Goal: Transaction & Acquisition: Download file/media

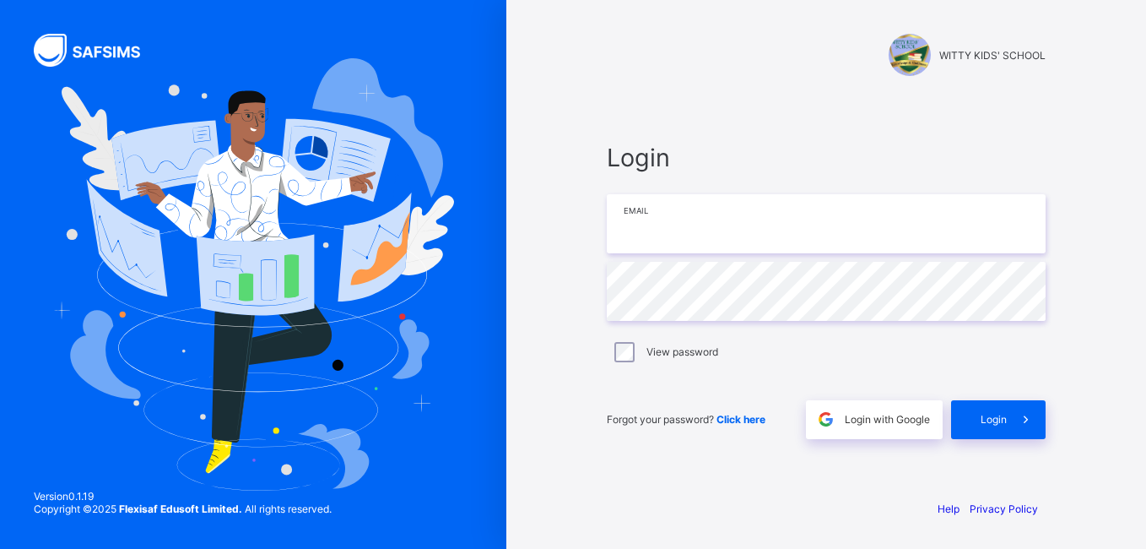
type input "**********"
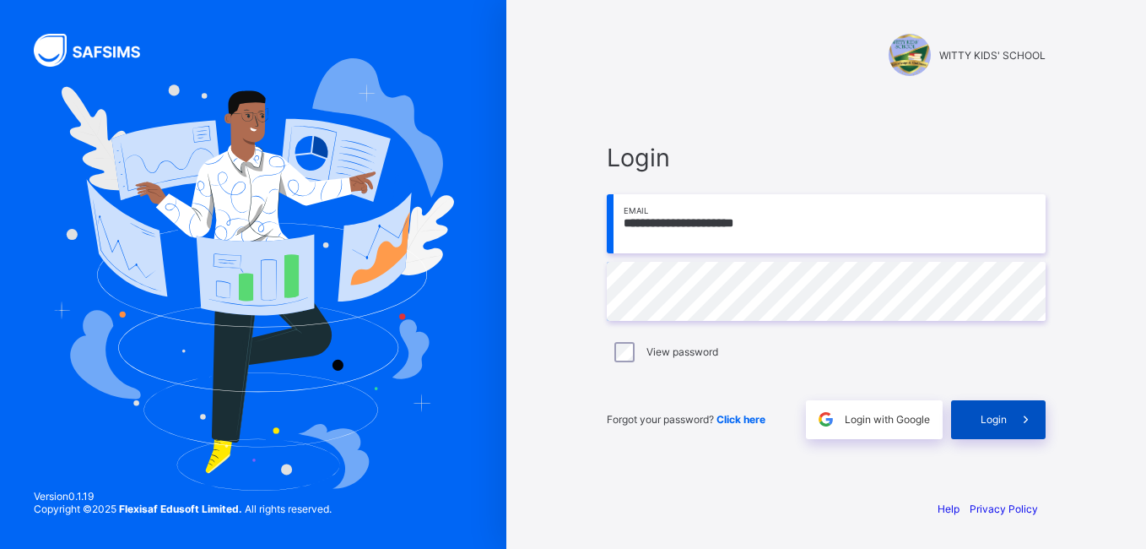
click at [1024, 412] on icon at bounding box center [1026, 419] width 18 height 16
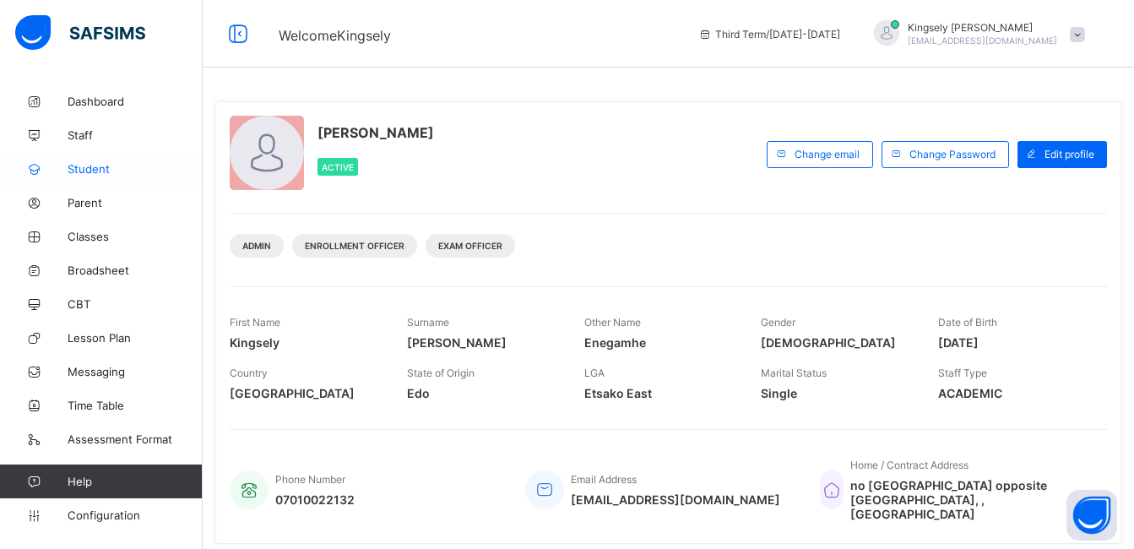
click at [92, 162] on span "Student" at bounding box center [135, 169] width 135 height 14
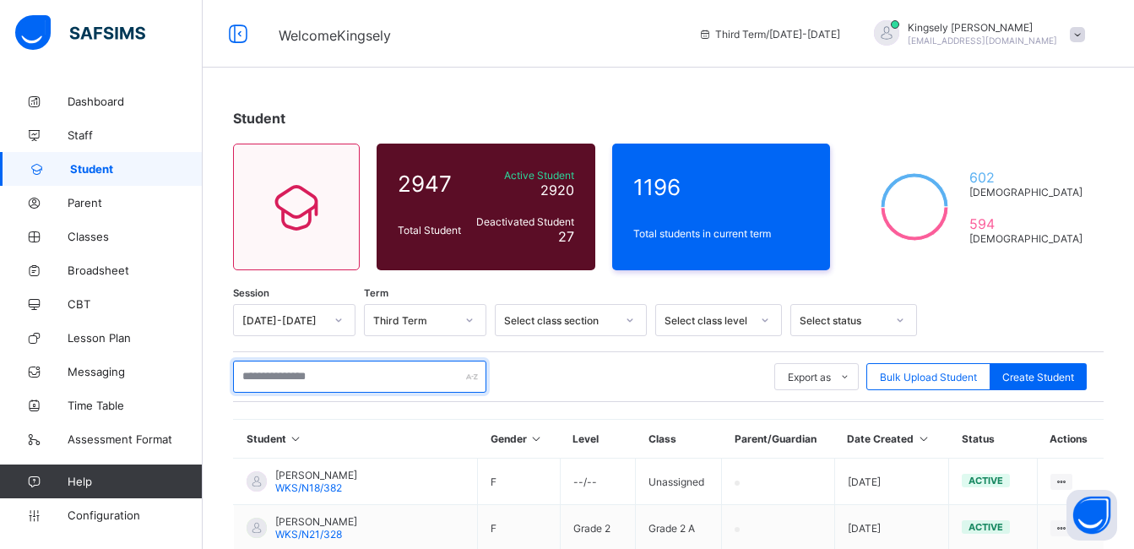
click at [348, 377] on input "text" at bounding box center [359, 376] width 253 height 32
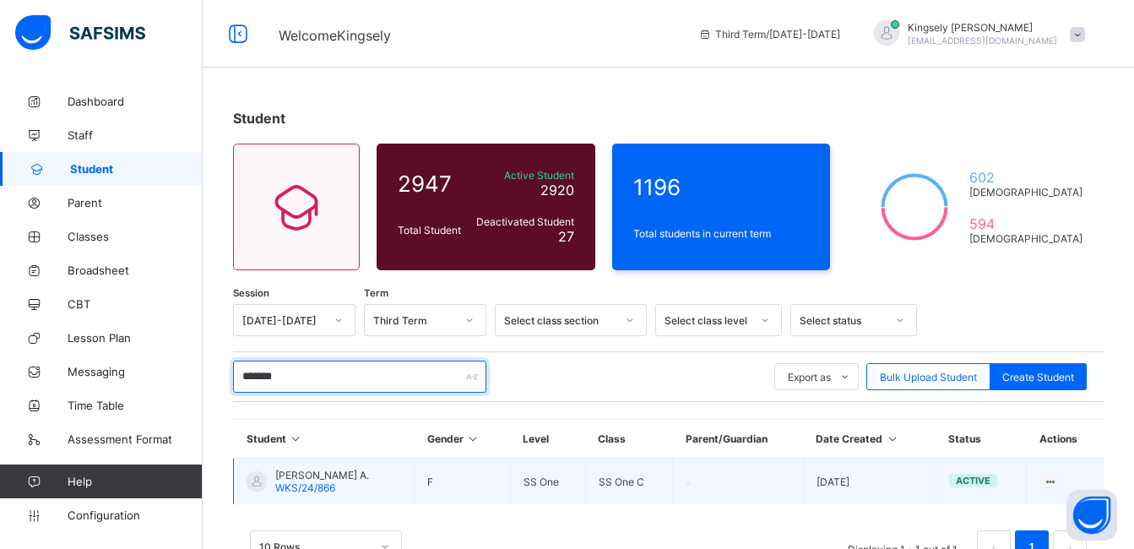
type input "*******"
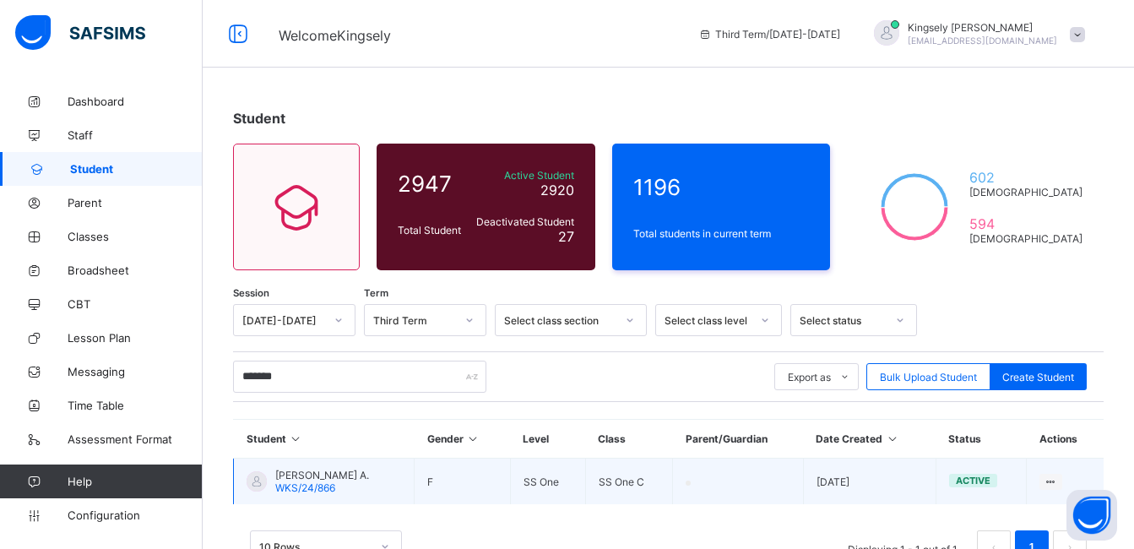
click at [322, 483] on span "WKS/24/866" at bounding box center [305, 487] width 60 height 13
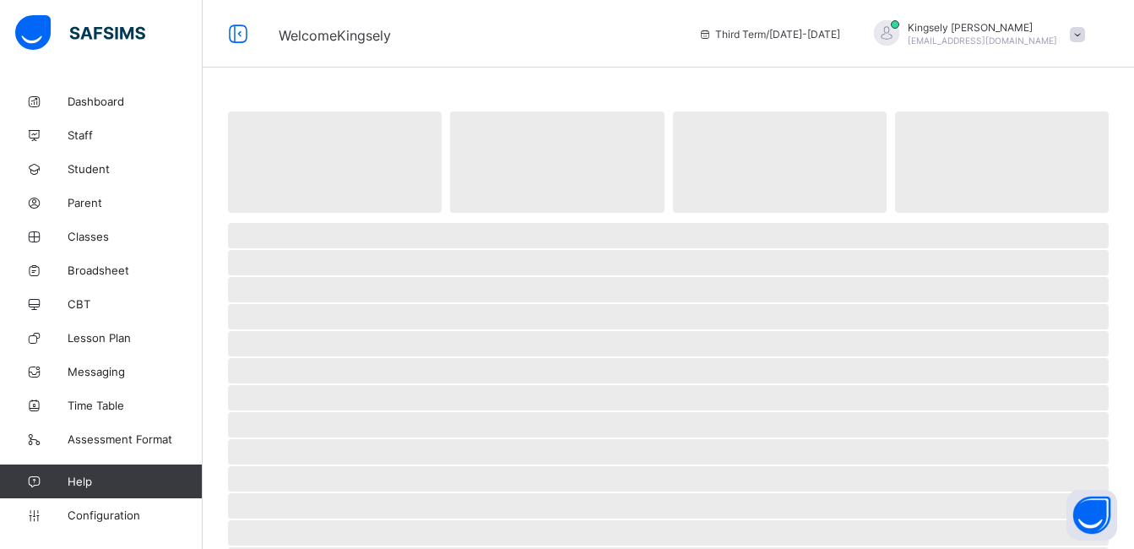
click at [322, 483] on span "‌" at bounding box center [668, 478] width 880 height 25
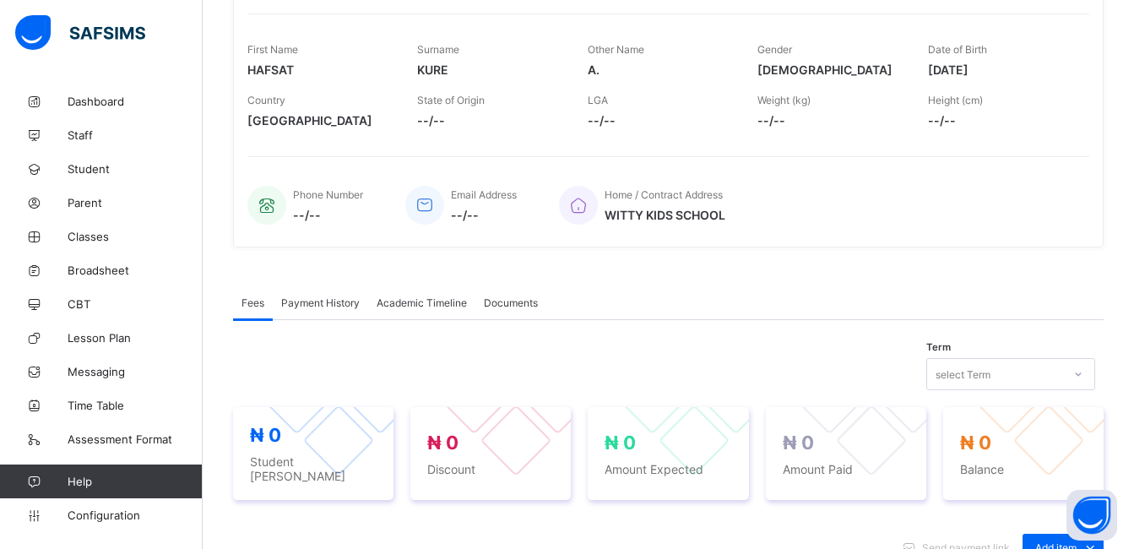
scroll to position [270, 0]
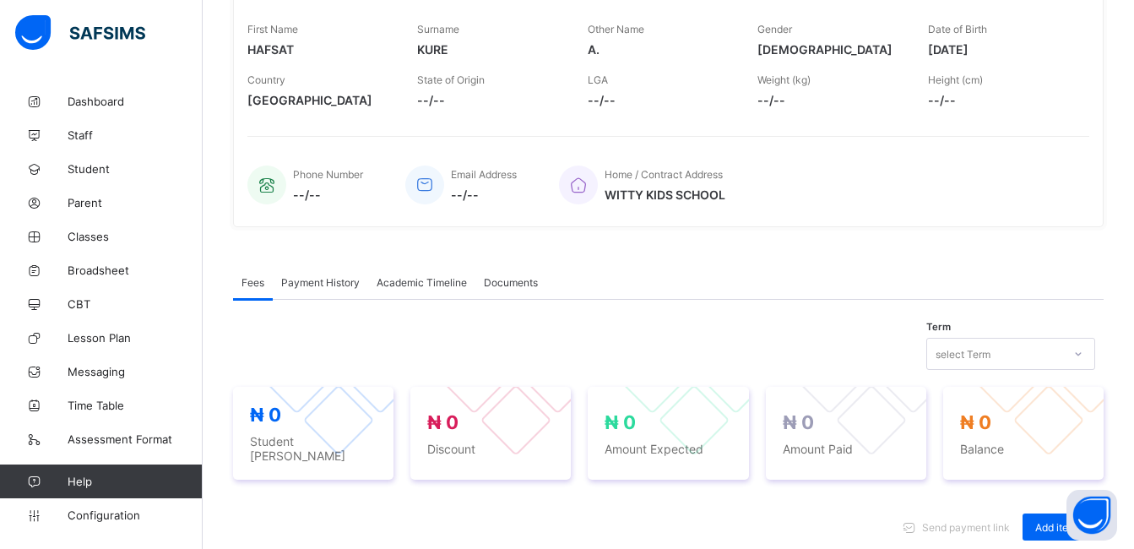
click at [427, 283] on span "Academic Timeline" at bounding box center [421, 282] width 90 height 13
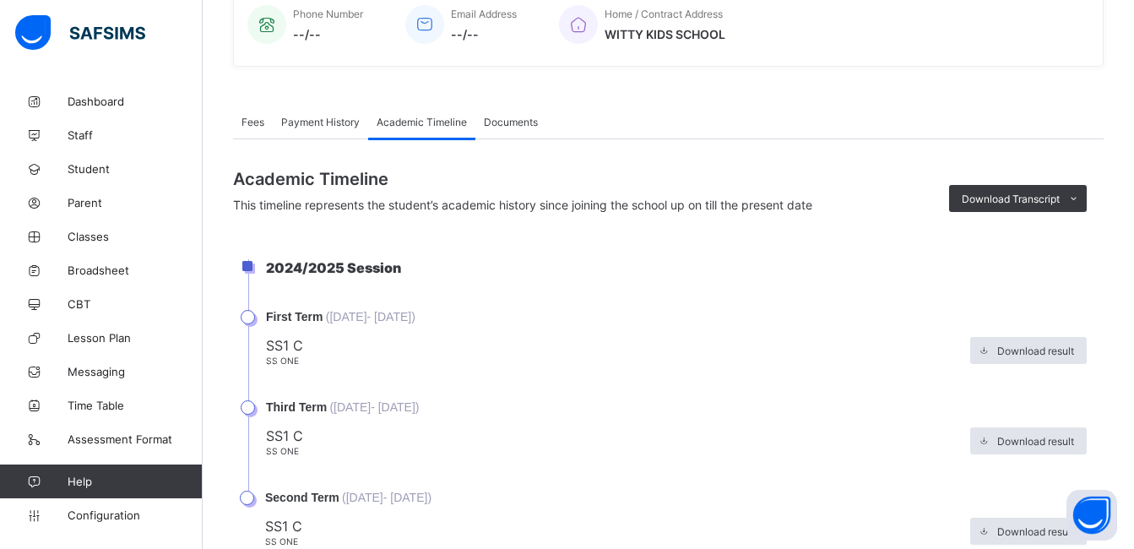
scroll to position [490, 0]
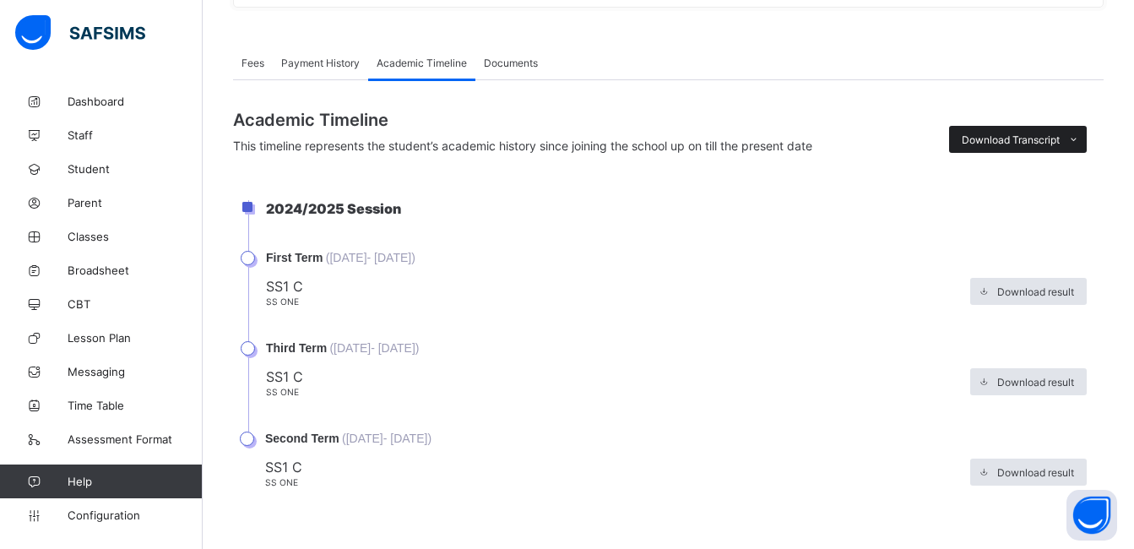
click at [1073, 132] on span at bounding box center [1072, 139] width 27 height 27
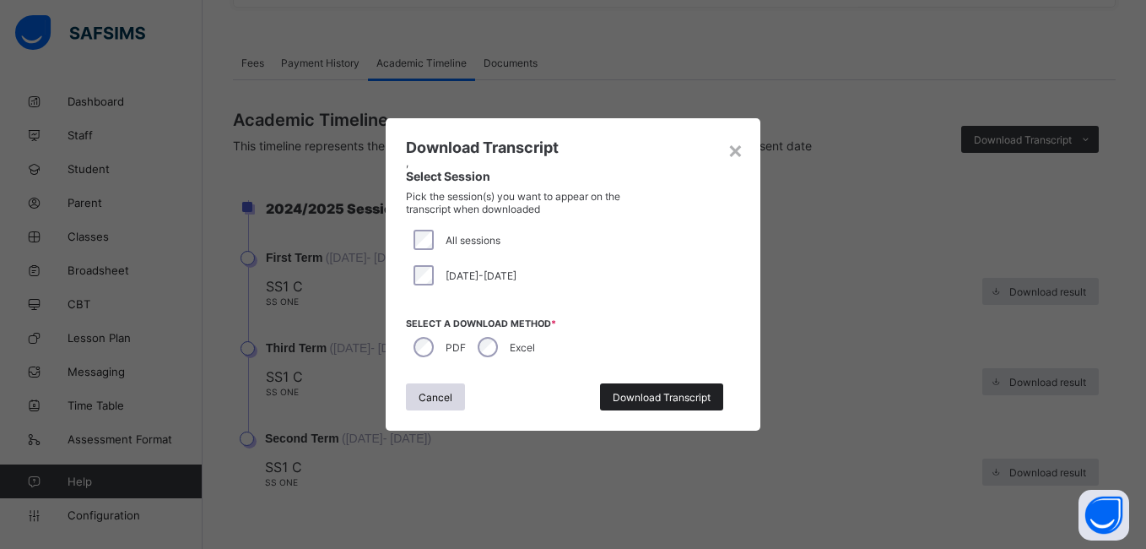
click at [625, 393] on span "Download Transcript" at bounding box center [662, 397] width 98 height 13
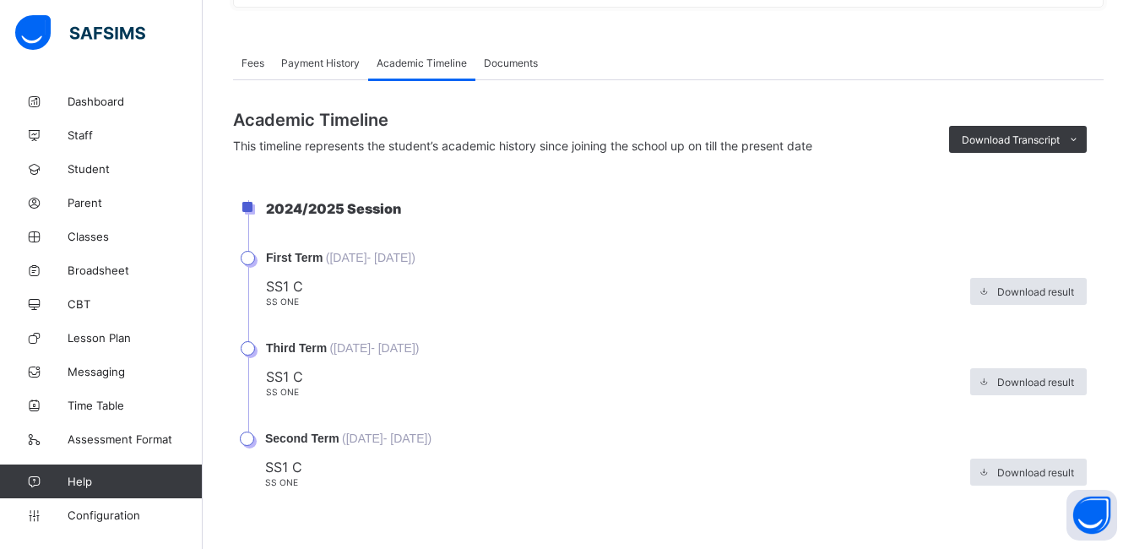
scroll to position [0, 0]
click at [249, 350] on li "Third Term ( [DATE] - [DATE] ) SS1 C SS One Download result" at bounding box center [675, 386] width 855 height 90
click at [252, 445] on li "Second Term ( [DATE] - [DATE] ) SS1 C SS One Download result" at bounding box center [675, 459] width 855 height 57
click at [1055, 290] on span "Download result" at bounding box center [1035, 291] width 77 height 13
click at [1024, 131] on div "Download Transcript" at bounding box center [1018, 139] width 138 height 27
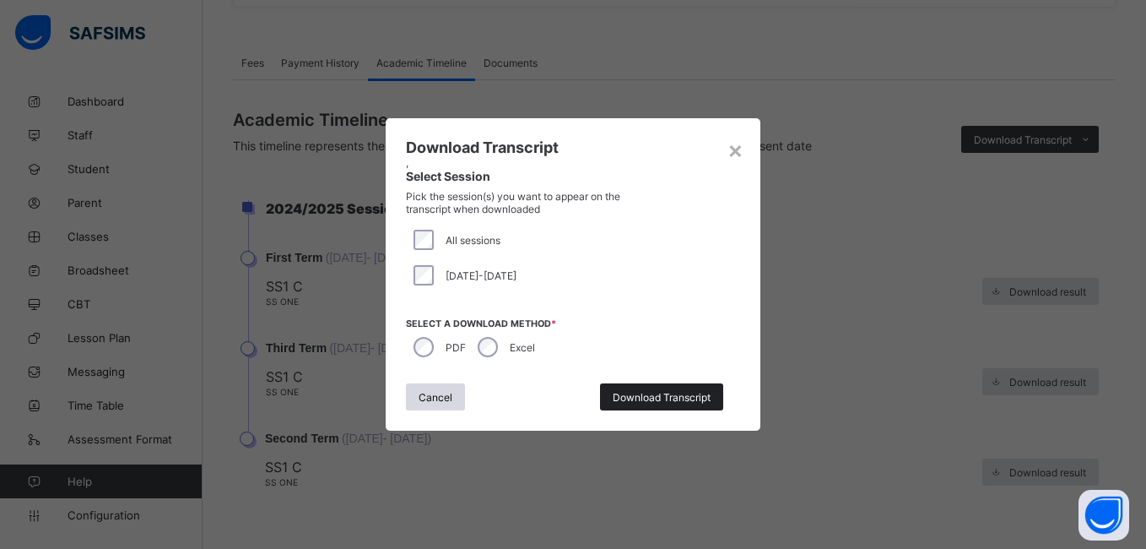
click at [660, 398] on span "Download Transcript" at bounding box center [662, 397] width 98 height 13
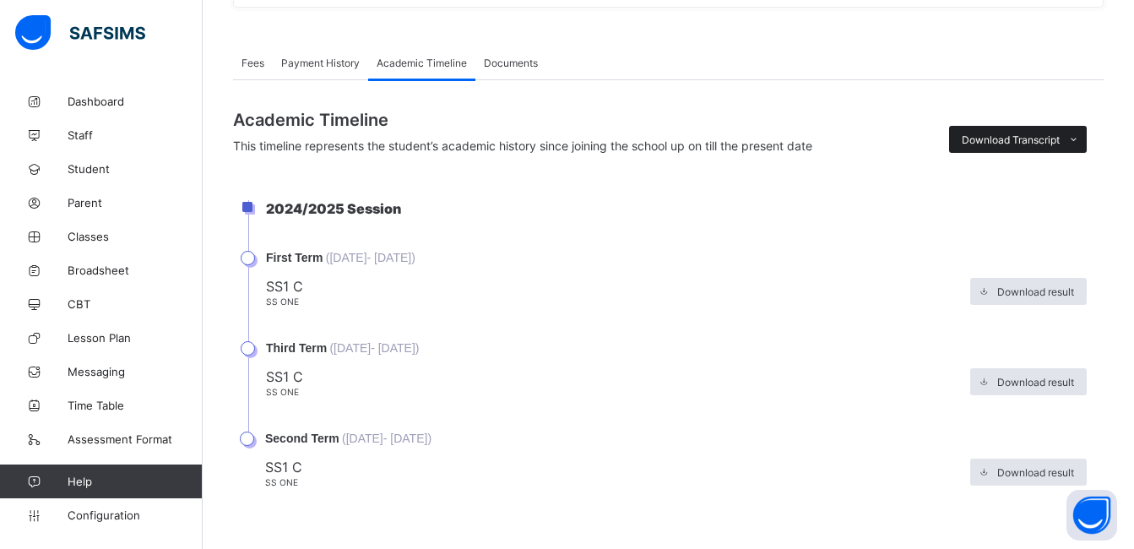
click at [992, 133] on span "Download Transcript" at bounding box center [1010, 139] width 98 height 13
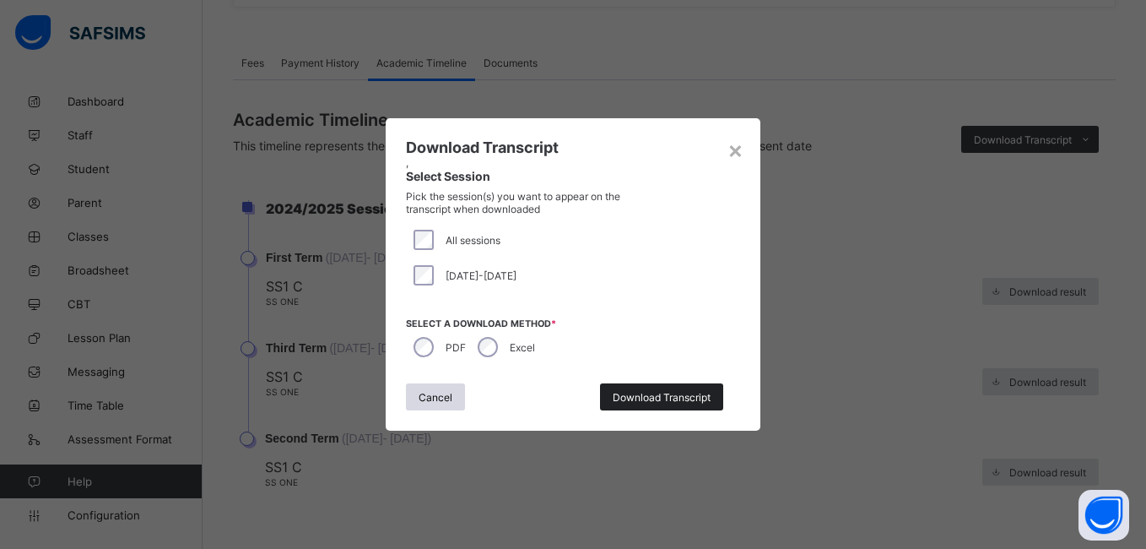
click at [631, 387] on div "Download Transcript" at bounding box center [661, 396] width 123 height 27
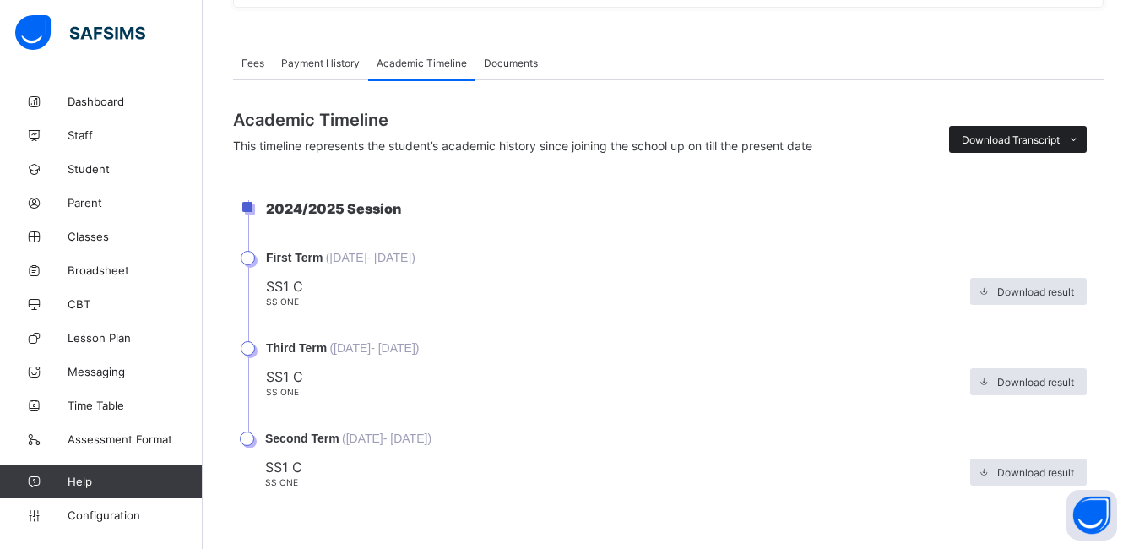
click at [1048, 144] on span "Download Transcript" at bounding box center [1010, 139] width 98 height 13
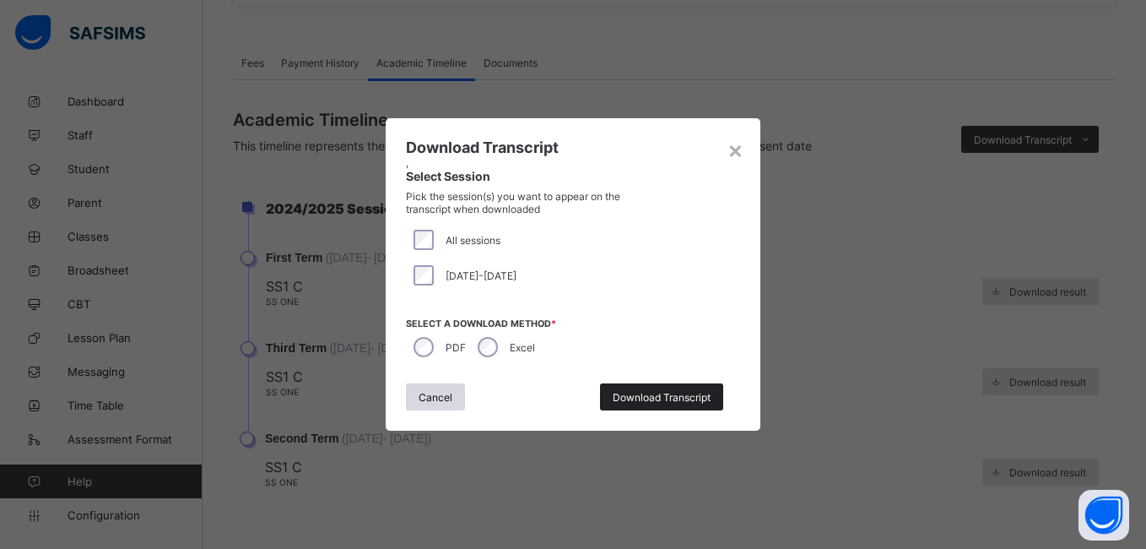
click at [688, 387] on div "Download Transcript" at bounding box center [661, 396] width 123 height 27
